Goal: Task Accomplishment & Management: Manage account settings

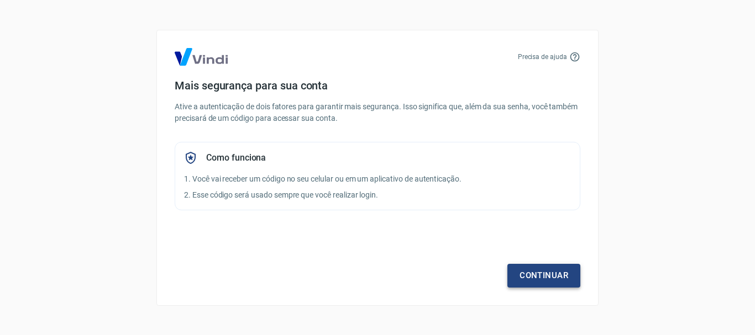
click at [528, 275] on link "Continuar" at bounding box center [543, 275] width 73 height 23
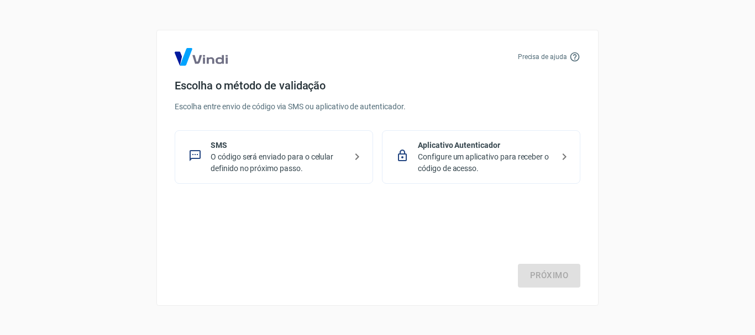
click at [314, 151] on p "O código será enviado para o celular definido no próximo passo." at bounding box center [278, 162] width 135 height 23
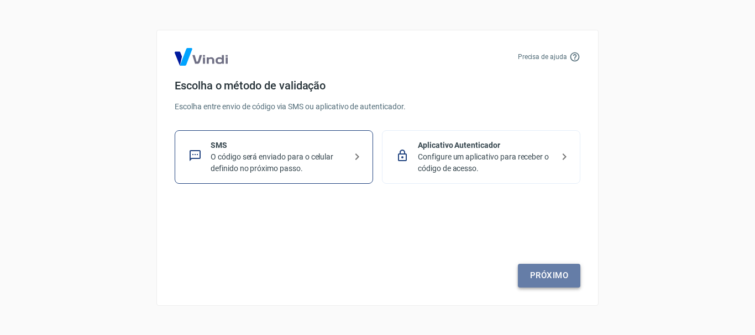
click at [545, 275] on link "Próximo" at bounding box center [549, 275] width 62 height 23
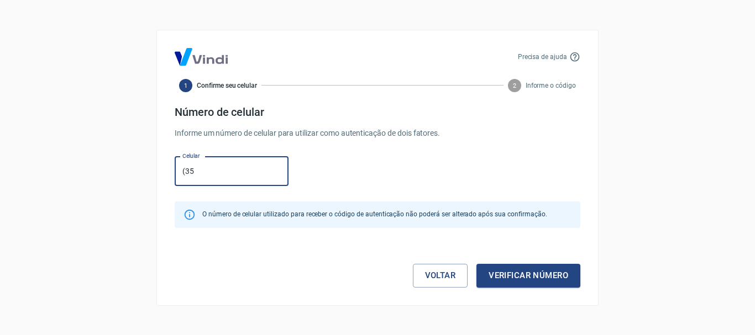
type input "[PHONE_NUMBER]"
click at [497, 274] on button "Verificar número" at bounding box center [528, 275] width 104 height 23
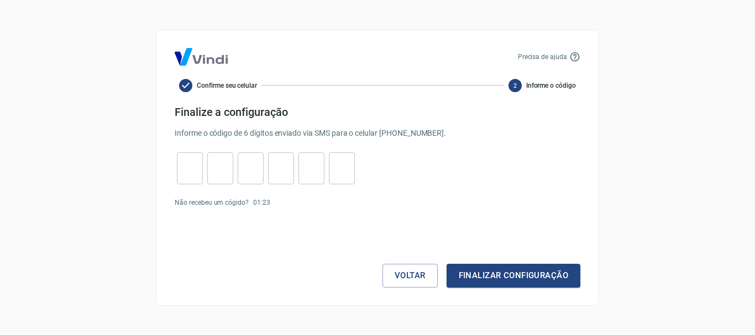
click at [186, 166] on input "tel" at bounding box center [190, 168] width 26 height 24
type input "8"
type input "3"
type input "9"
type input "4"
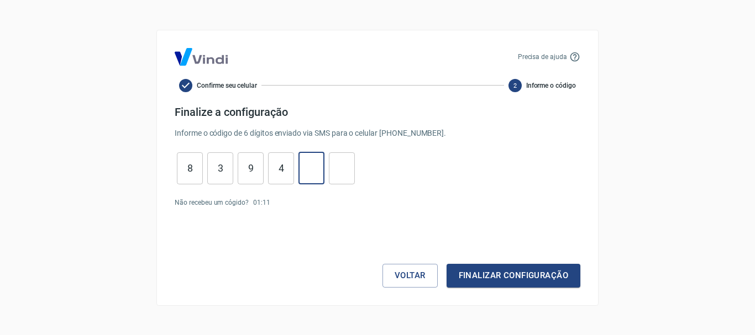
type input "9"
type input "3"
click at [482, 270] on button "Finalizar configuração" at bounding box center [513, 275] width 134 height 23
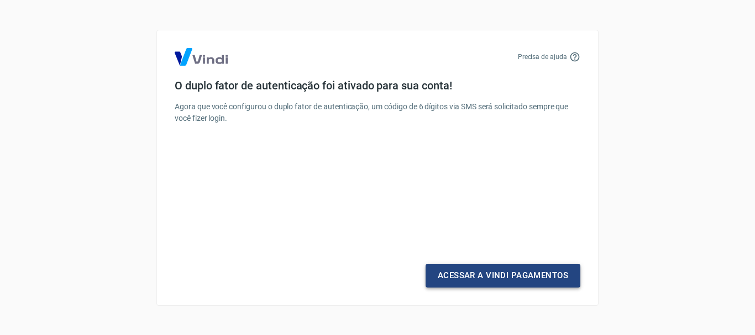
click at [470, 277] on link "Acessar a Vindi Pagamentos" at bounding box center [502, 275] width 155 height 23
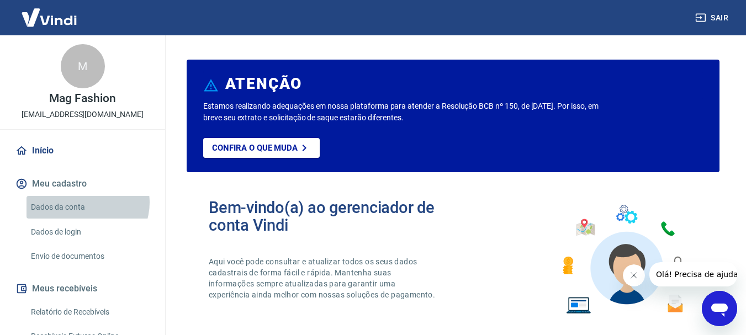
click at [87, 203] on link "Dados da conta" at bounding box center [89, 207] width 125 height 23
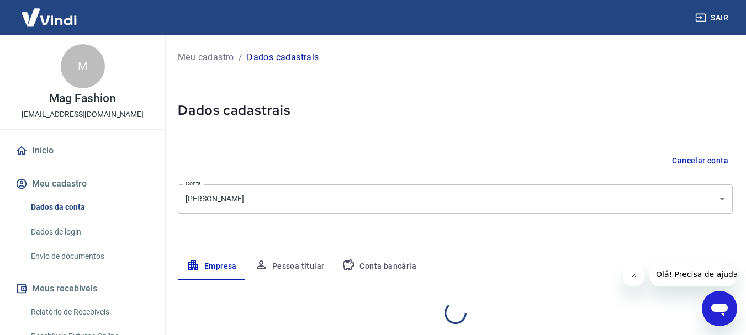
select select "MG"
select select "business"
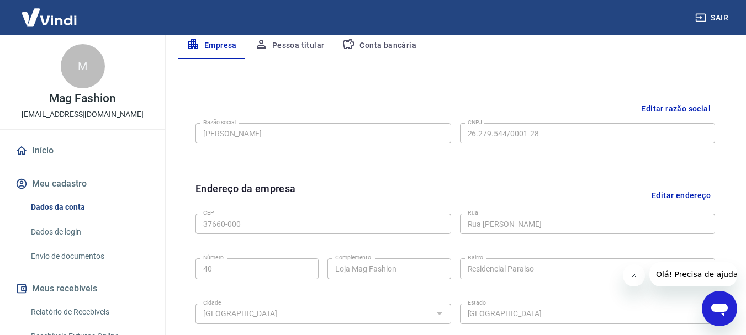
scroll to position [332, 0]
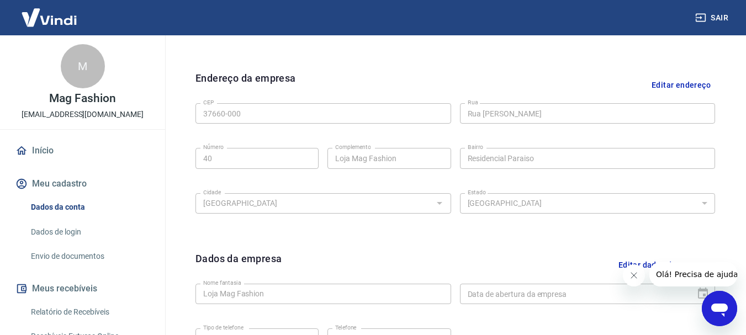
click at [75, 233] on link "Dados de login" at bounding box center [89, 232] width 125 height 23
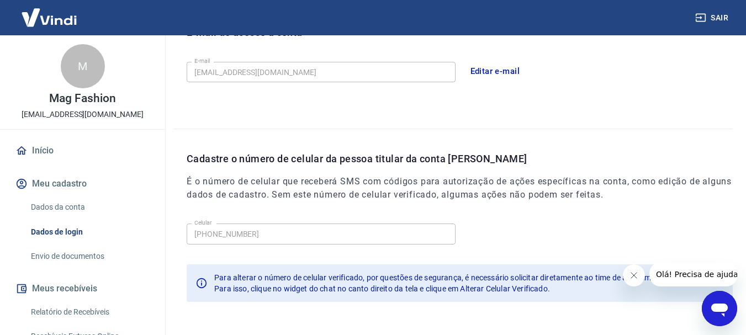
scroll to position [111, 0]
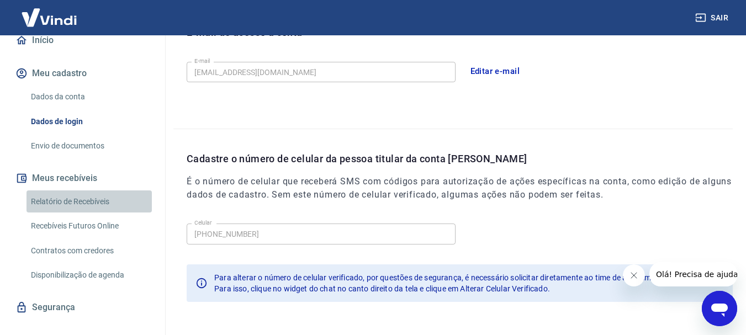
click at [114, 200] on link "Relatório de Recebíveis" at bounding box center [89, 202] width 125 height 23
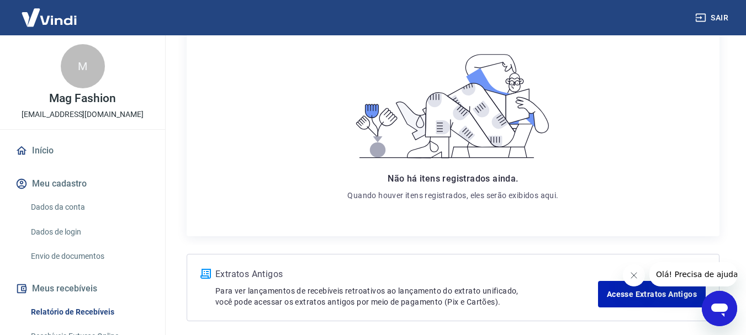
click at [70, 207] on link "Dados da conta" at bounding box center [89, 207] width 125 height 23
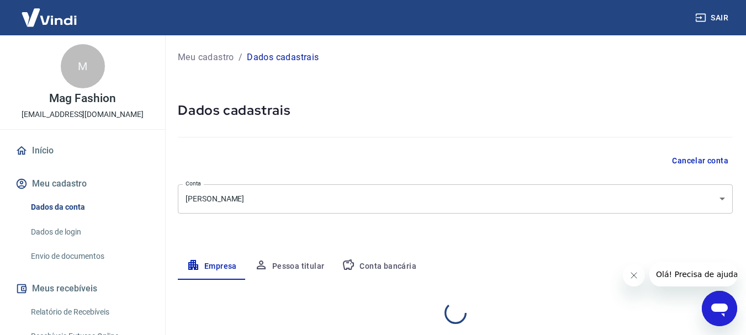
select select "MG"
select select "business"
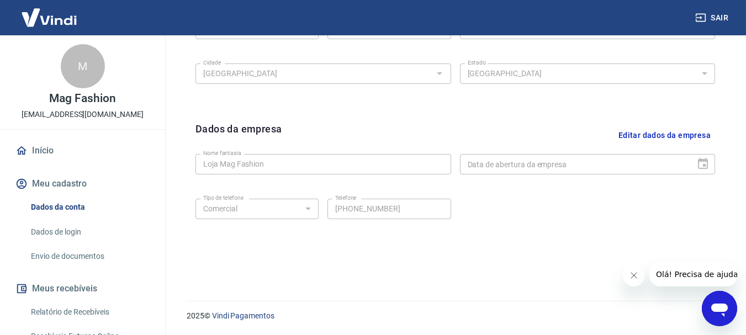
scroll to position [185, 0]
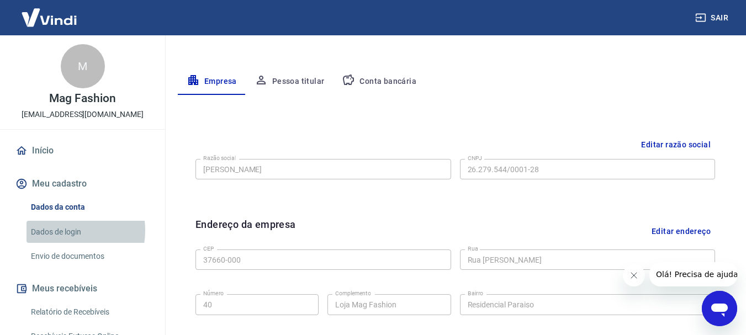
click at [60, 230] on link "Dados de login" at bounding box center [89, 232] width 125 height 23
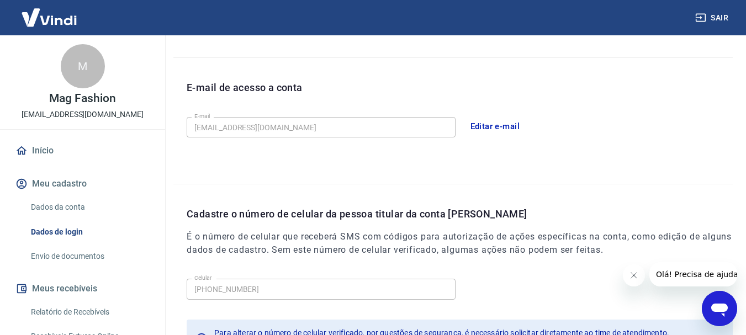
click at [60, 154] on link "Início" at bounding box center [82, 151] width 139 height 24
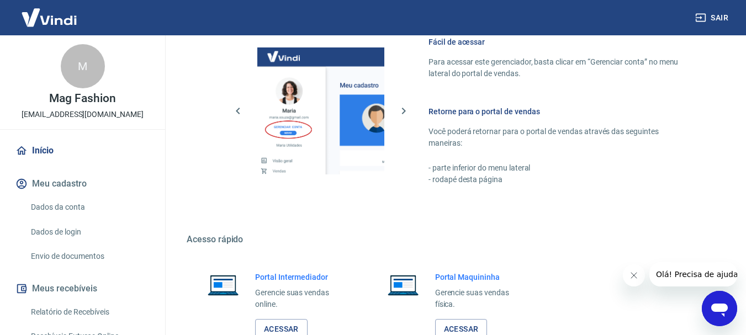
scroll to position [663, 0]
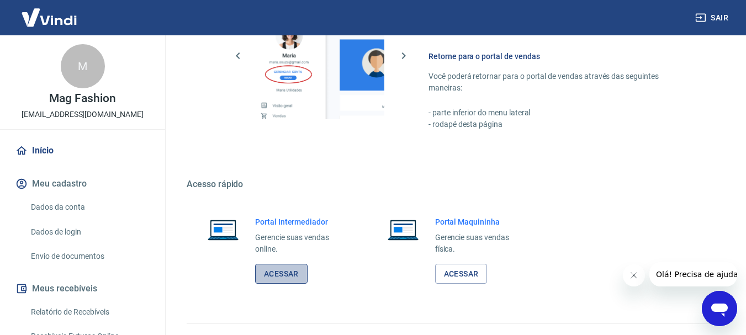
click at [280, 278] on link "Acessar" at bounding box center [281, 274] width 52 height 20
